Goal: Task Accomplishment & Management: Use online tool/utility

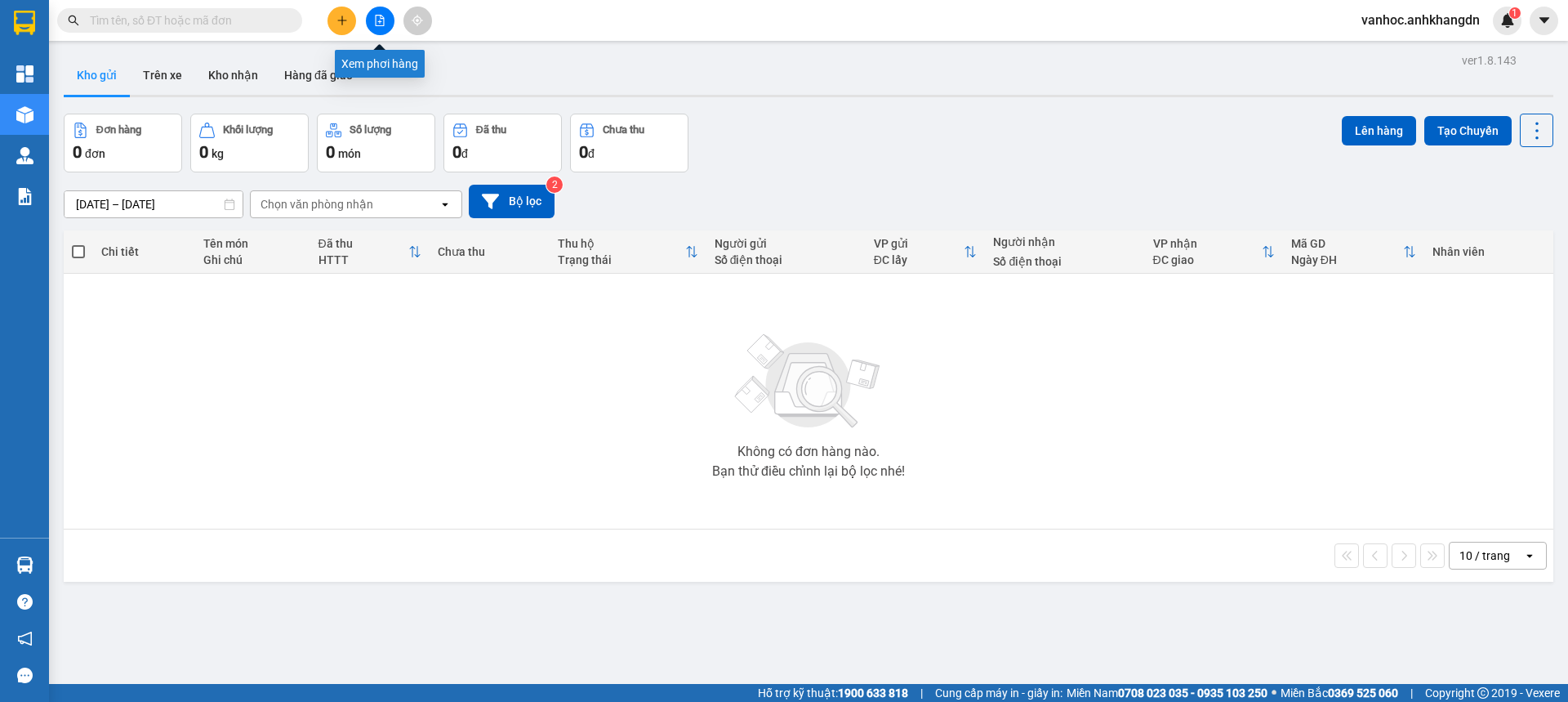
click at [377, 26] on icon "file-add" at bounding box center [379, 21] width 9 height 12
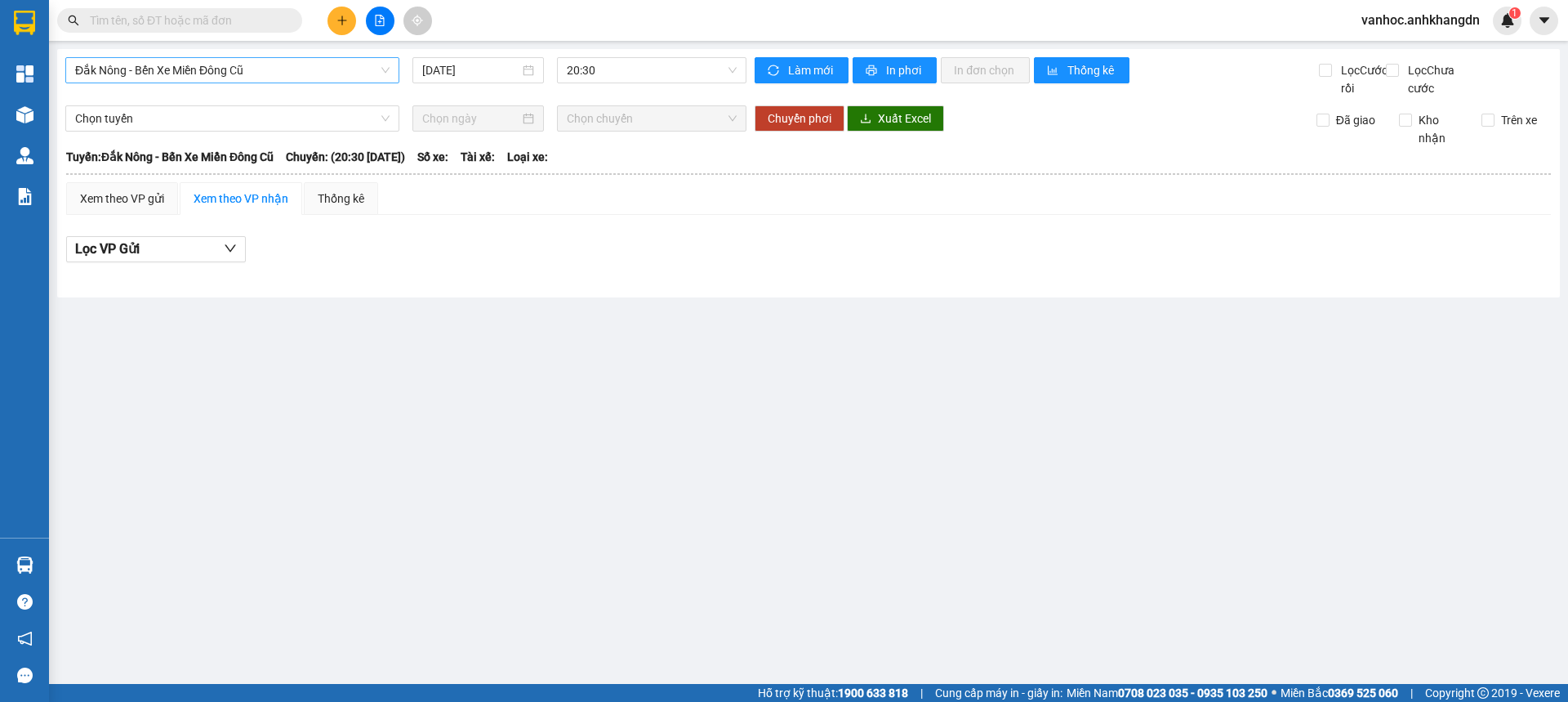
click at [192, 67] on span "Đắk Nông - Bến Xe Miền Đông Cũ" at bounding box center [232, 70] width 314 height 25
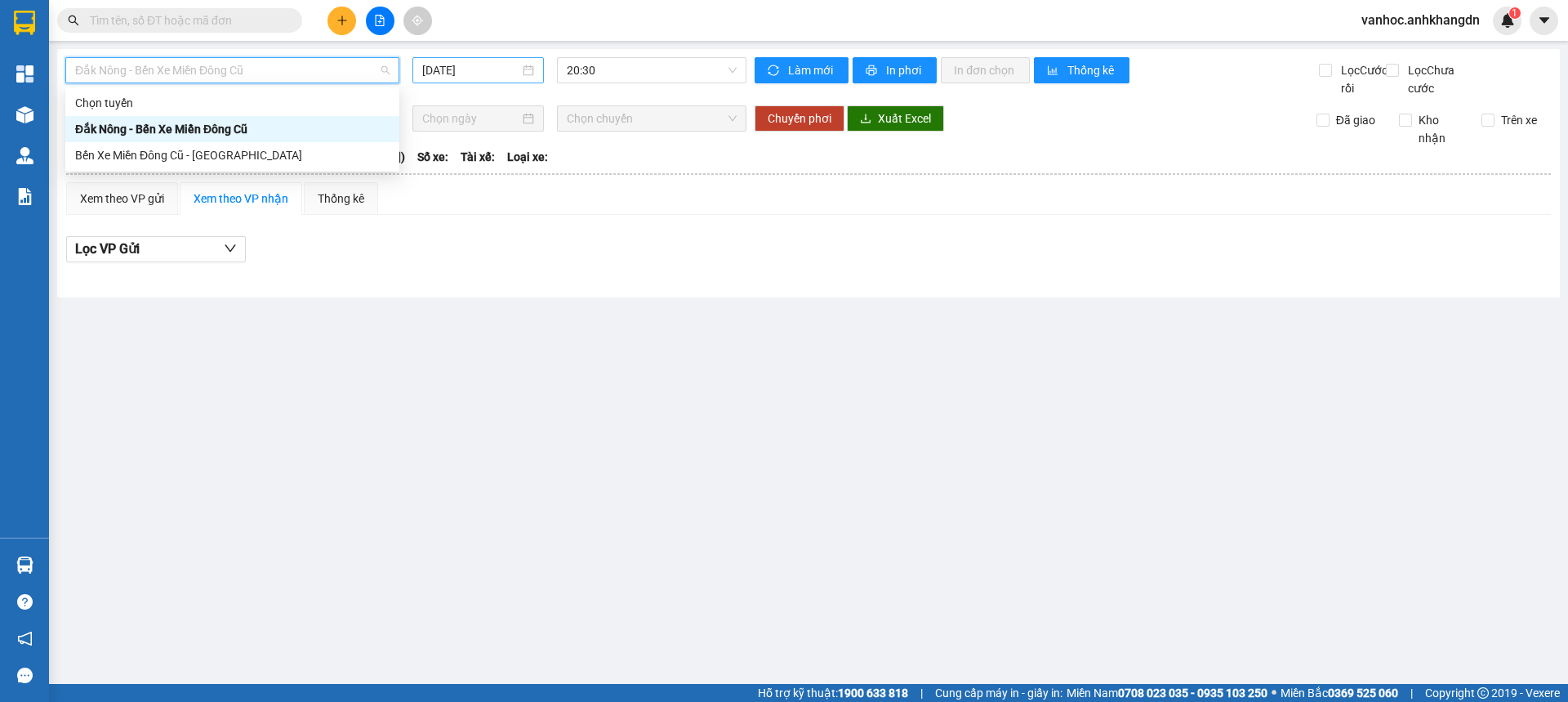
click at [483, 69] on input "[DATE]" at bounding box center [471, 70] width 97 height 18
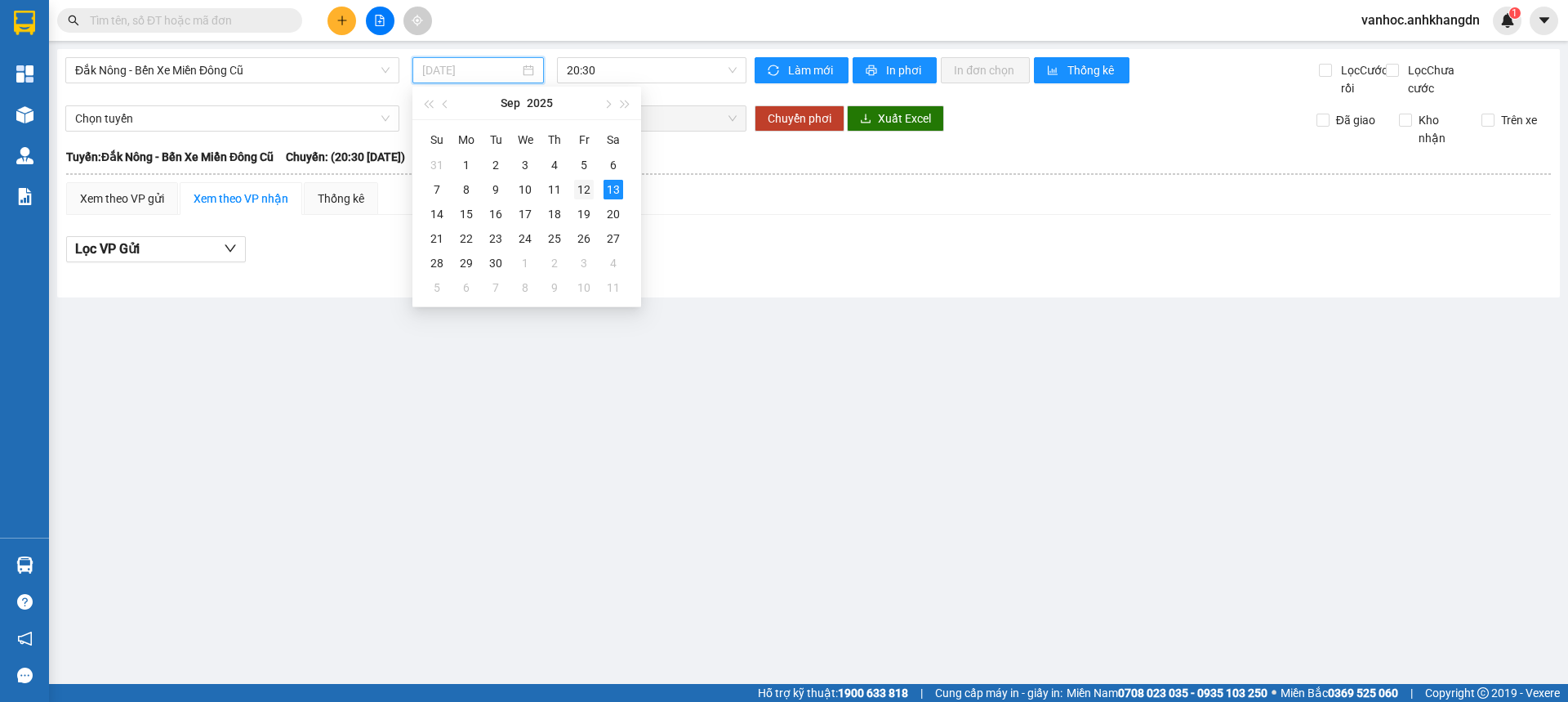
click at [583, 193] on div "12" at bounding box center [584, 190] width 20 height 20
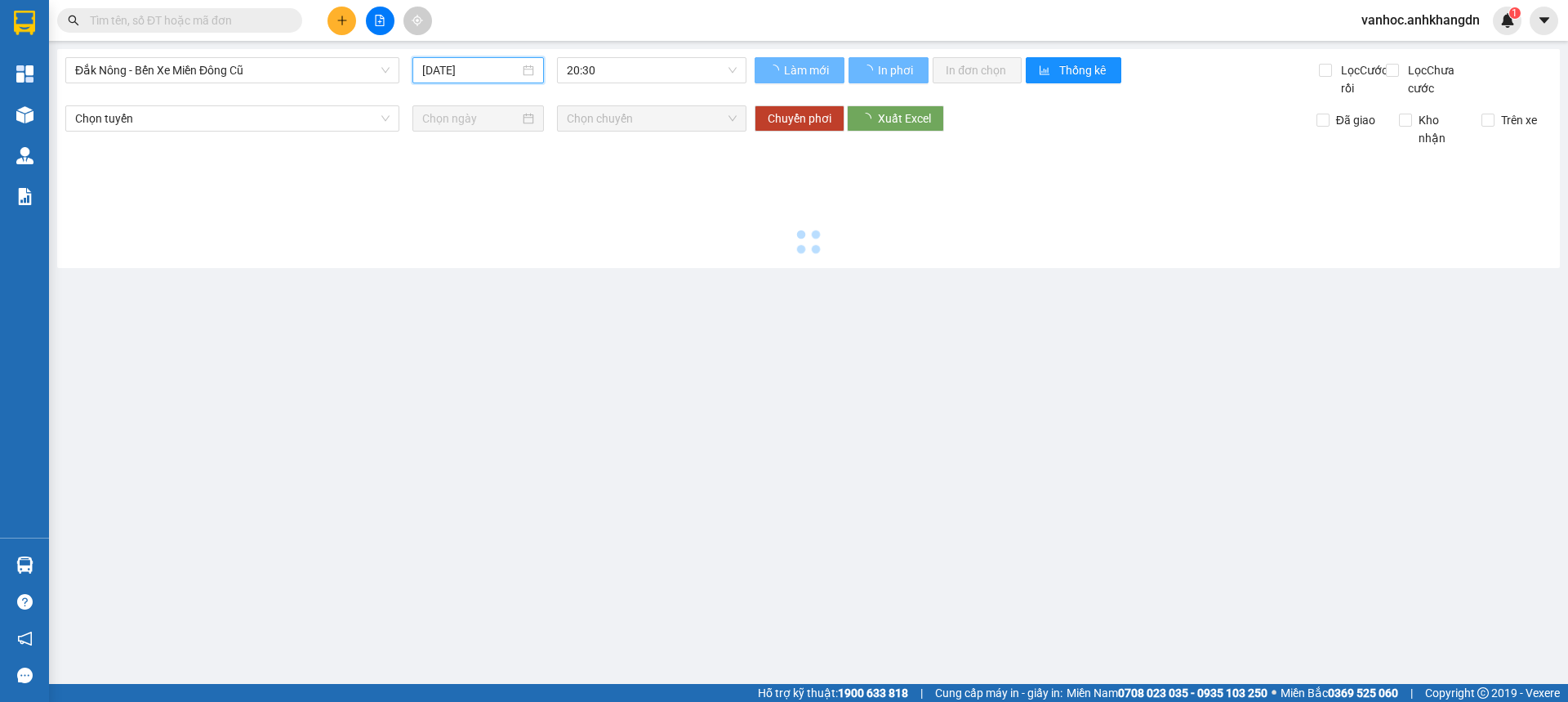
type input "[DATE]"
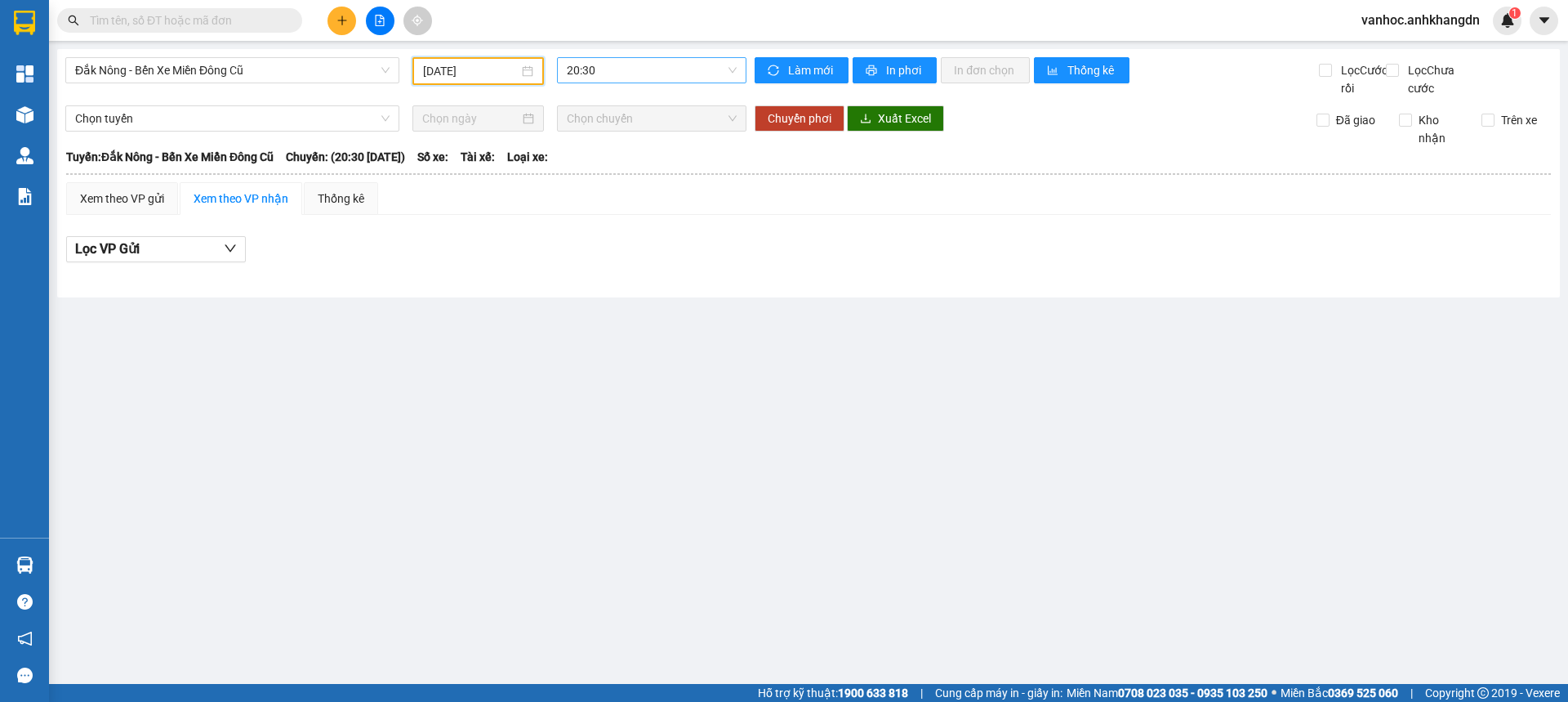
click at [619, 69] on span "20:30" at bounding box center [652, 70] width 170 height 25
click at [613, 150] on div "21:30 - 74F-005.97" at bounding box center [630, 155] width 127 height 18
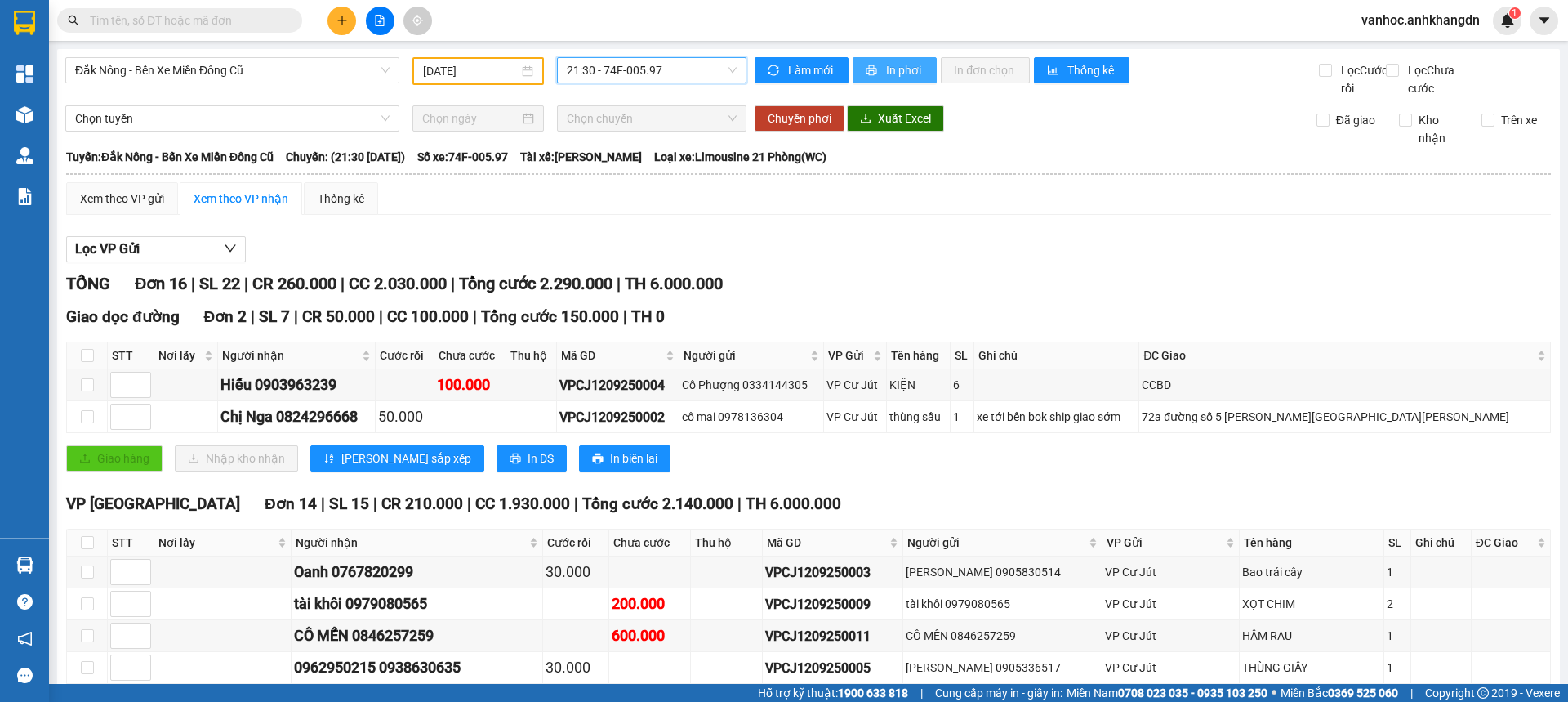
click at [888, 77] on span "In phơi" at bounding box center [905, 70] width 38 height 18
